Goal: Transaction & Acquisition: Download file/media

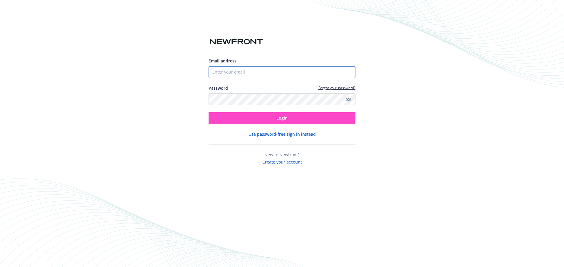
type input "[EMAIL_ADDRESS][DOMAIN_NAME]"
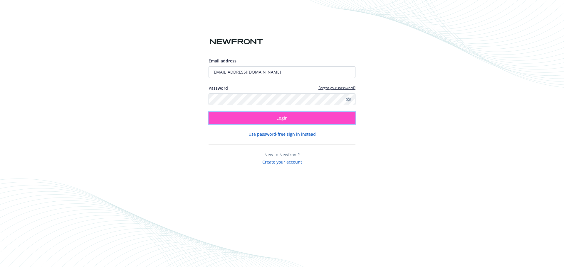
click at [240, 114] on button "Login" at bounding box center [281, 118] width 147 height 12
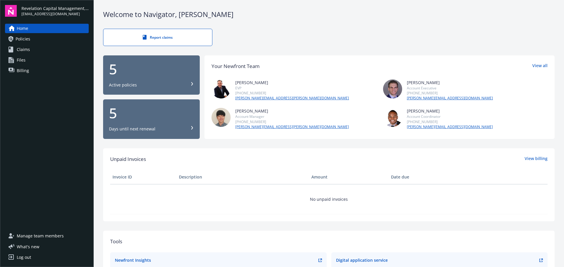
click at [24, 37] on span "Policies" at bounding box center [23, 38] width 15 height 9
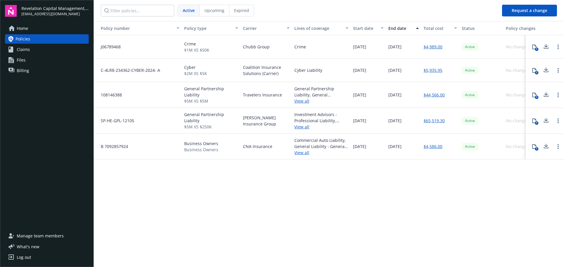
click at [296, 102] on link "View all" at bounding box center [321, 101] width 54 height 6
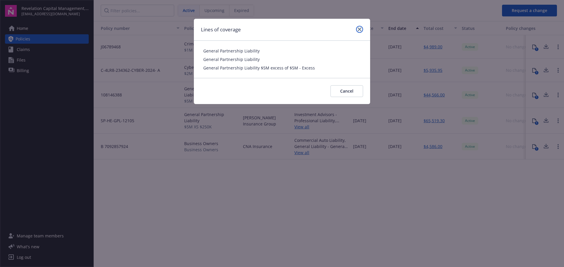
click at [360, 26] on link "close" at bounding box center [359, 29] width 7 height 7
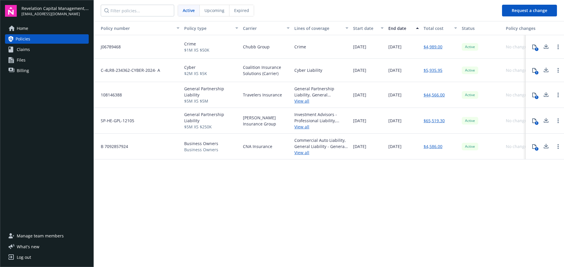
click at [301, 128] on link "View all" at bounding box center [321, 127] width 54 height 6
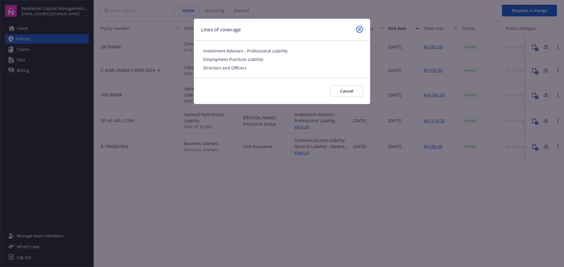
click at [361, 29] on link "close" at bounding box center [359, 29] width 7 height 7
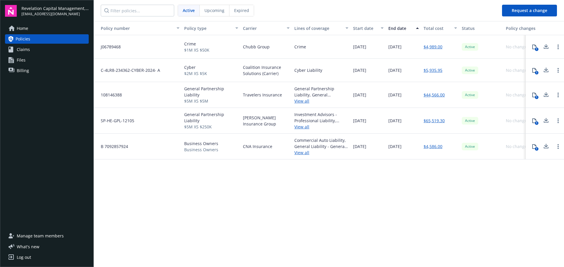
click at [298, 100] on link "View all" at bounding box center [321, 101] width 54 height 6
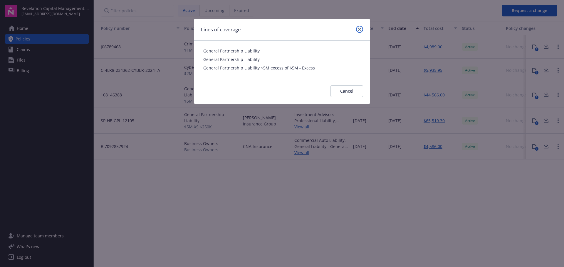
click at [362, 29] on link "close" at bounding box center [359, 29] width 7 height 7
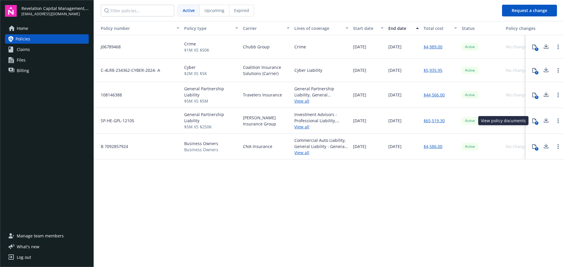
click at [533, 121] on icon at bounding box center [534, 121] width 5 height 5
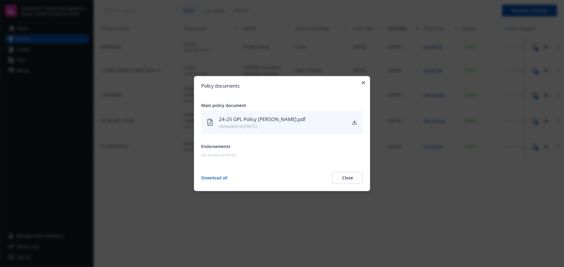
click at [363, 123] on div "Policy documents Main policy document 24-25 GPL Policy [PERSON_NAME].pdf Upload…" at bounding box center [282, 133] width 176 height 115
click at [354, 122] on icon "download" at bounding box center [355, 122] width 4 height 4
click at [363, 82] on icon "button" at bounding box center [363, 83] width 4 height 4
